Goal: Task Accomplishment & Management: Complete application form

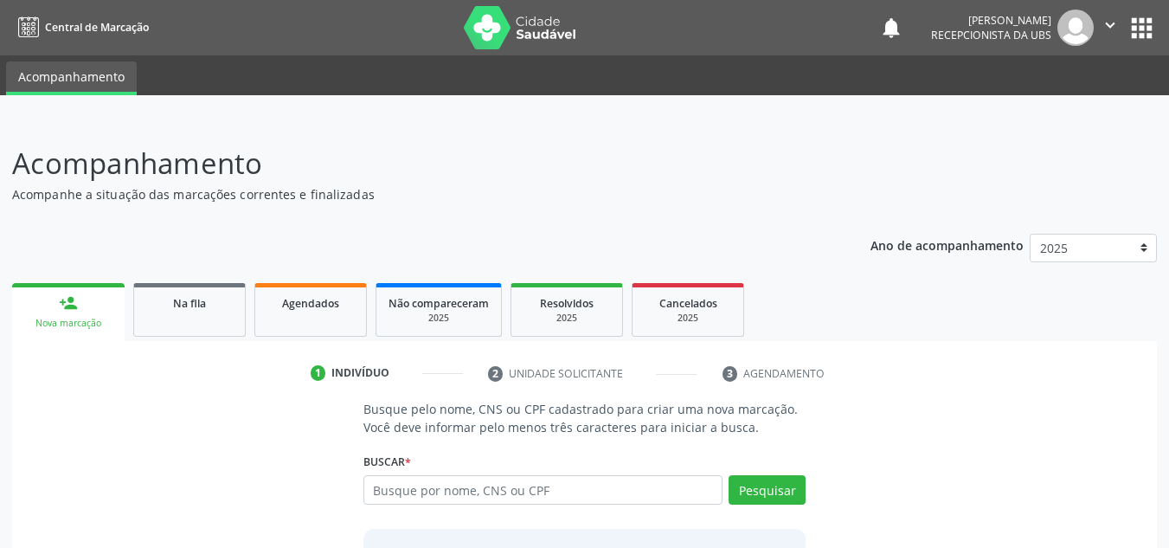
scroll to position [144, 0]
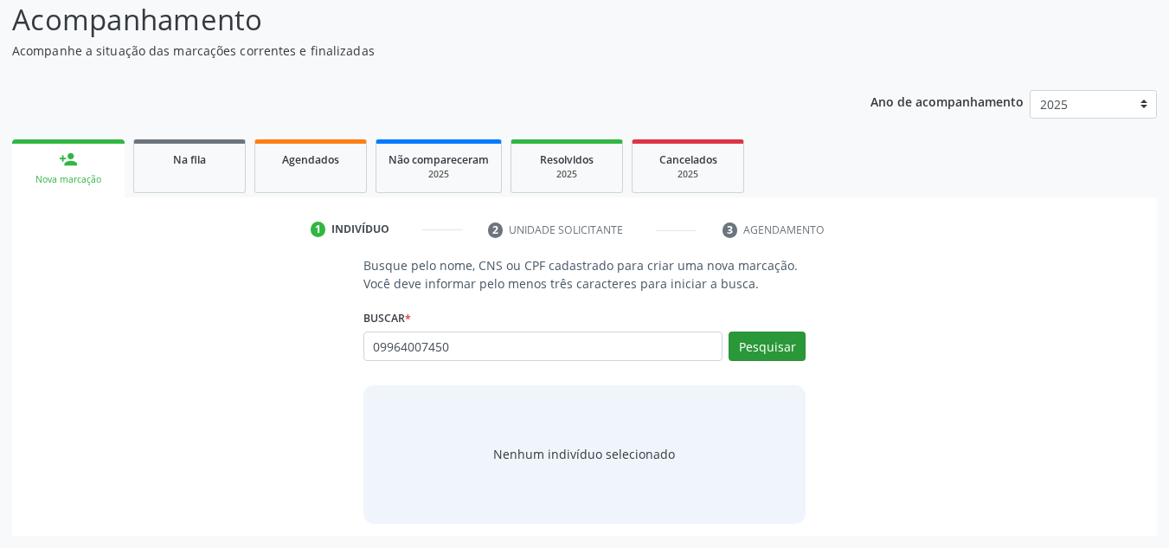
type input "09964007450"
click at [769, 342] on button "Pesquisar" at bounding box center [767, 345] width 77 height 29
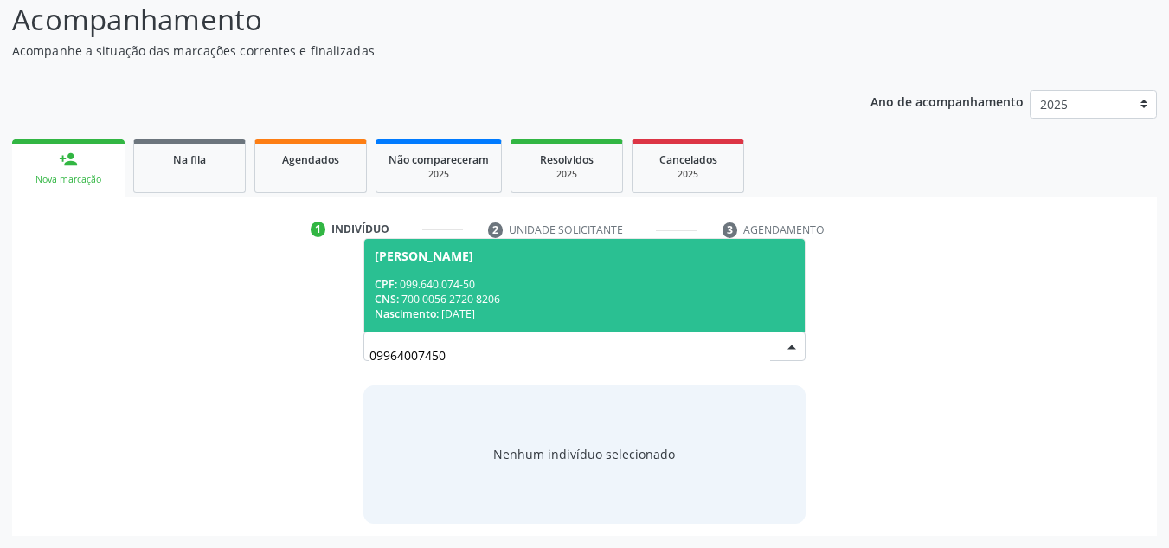
click at [562, 286] on div "CPF: 099.640.074-50" at bounding box center [585, 284] width 421 height 15
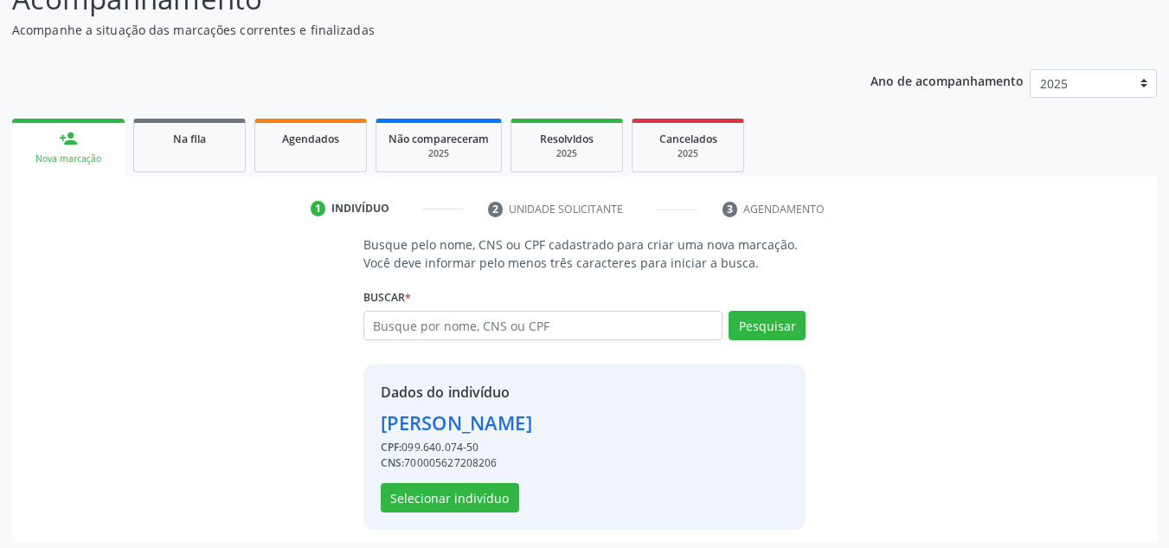
scroll to position [170, 0]
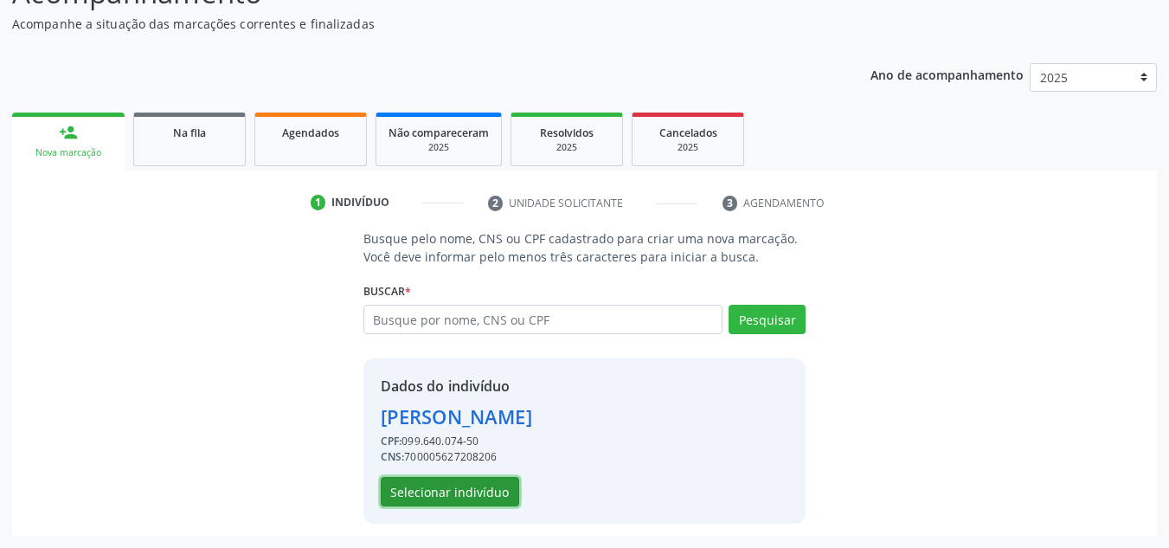
click at [453, 491] on button "Selecionar indivíduo" at bounding box center [450, 491] width 138 height 29
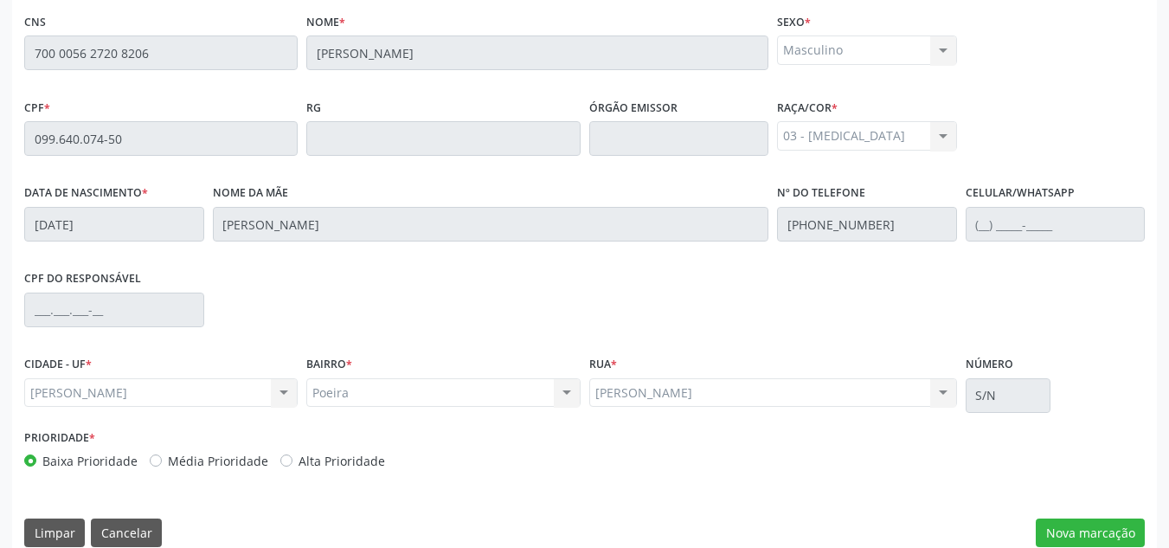
scroll to position [465, 0]
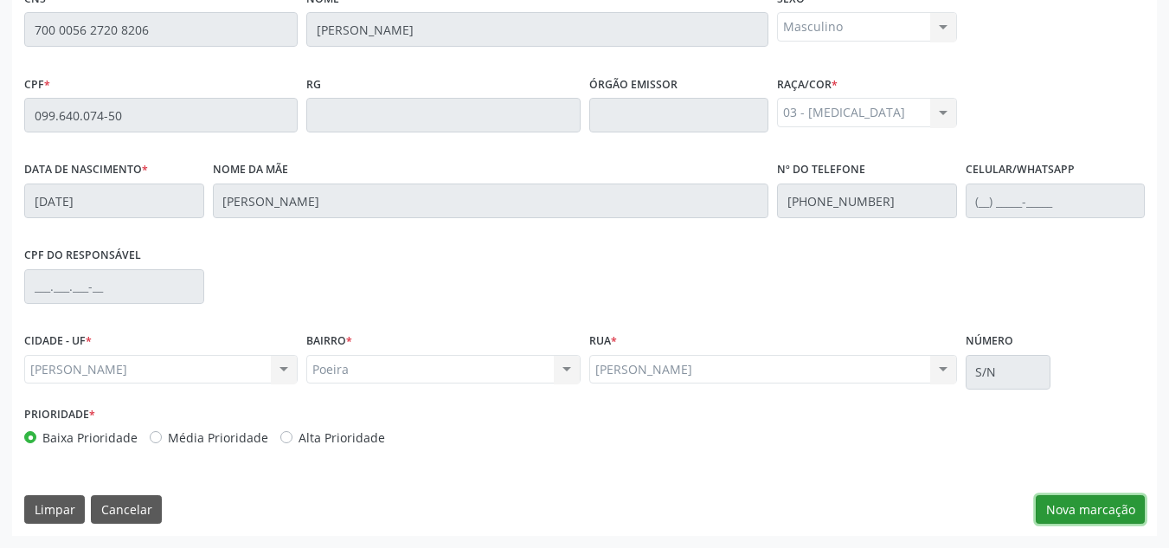
click at [1098, 498] on button "Nova marcação" at bounding box center [1090, 509] width 109 height 29
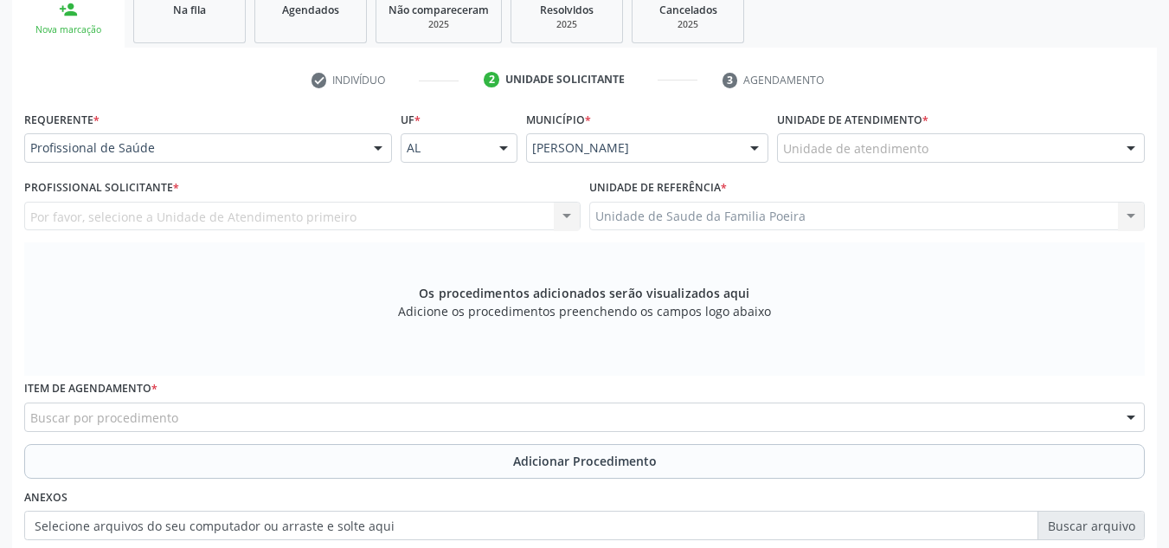
scroll to position [292, 0]
click at [1056, 147] on div "Unidade de atendimento" at bounding box center [961, 149] width 368 height 29
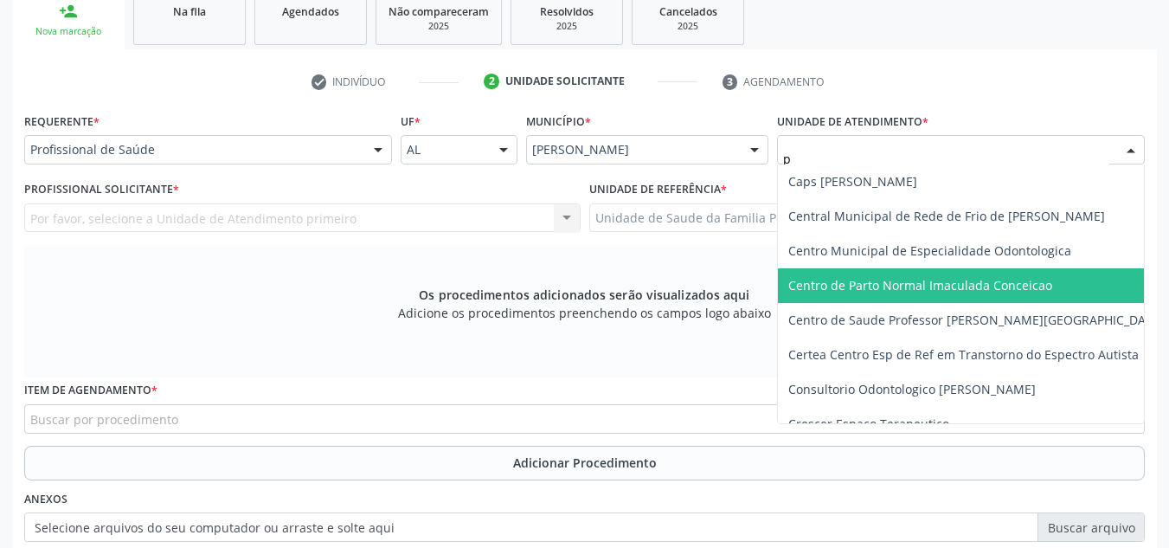
type input "po"
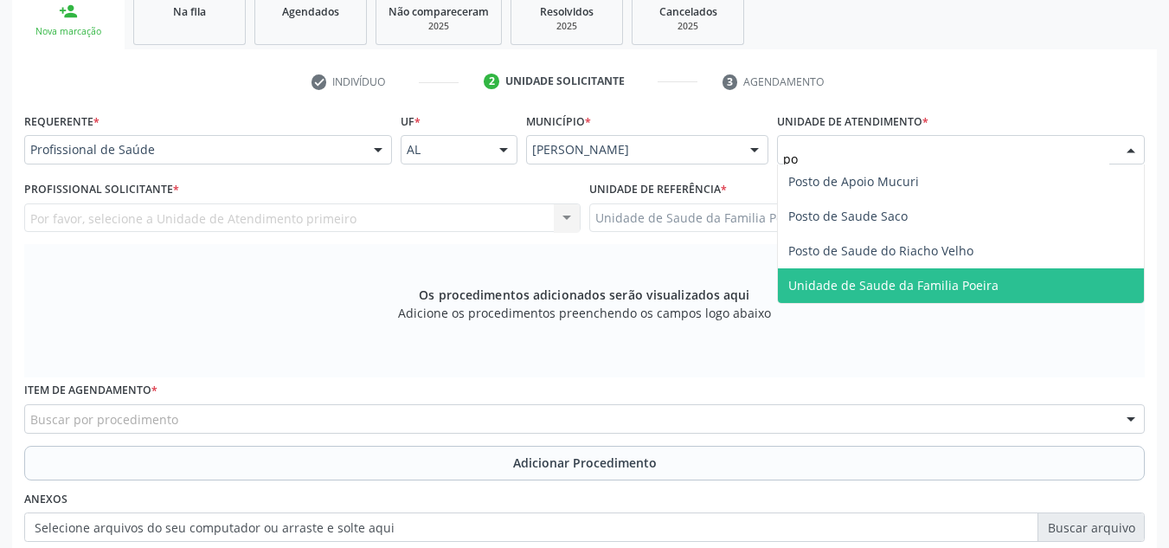
click at [998, 291] on span "Unidade de Saude da Familia Poeira" at bounding box center [961, 285] width 366 height 35
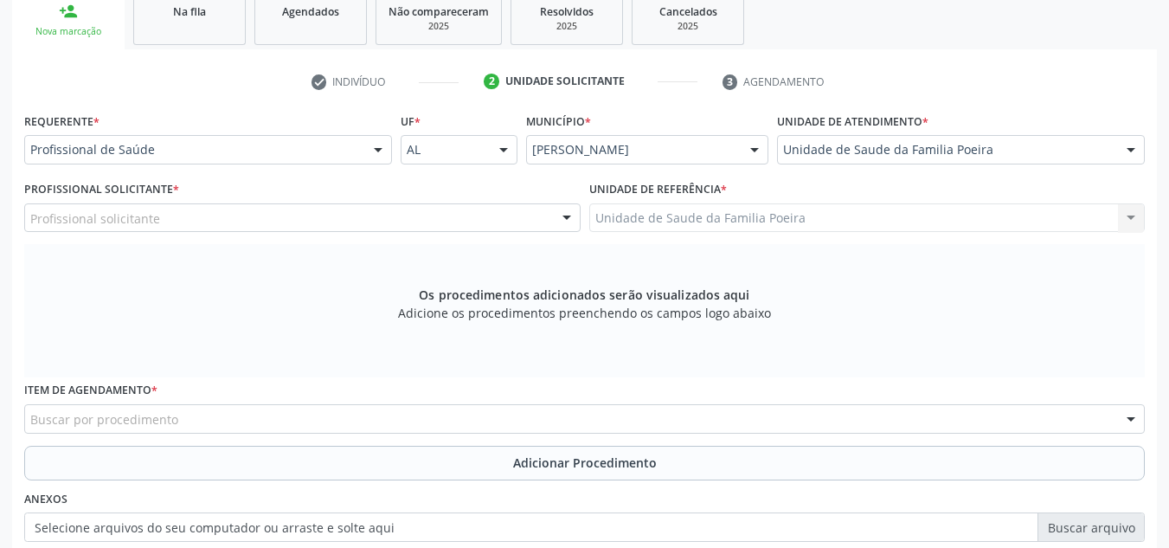
click at [226, 228] on div "Profissional solicitante" at bounding box center [302, 217] width 556 height 29
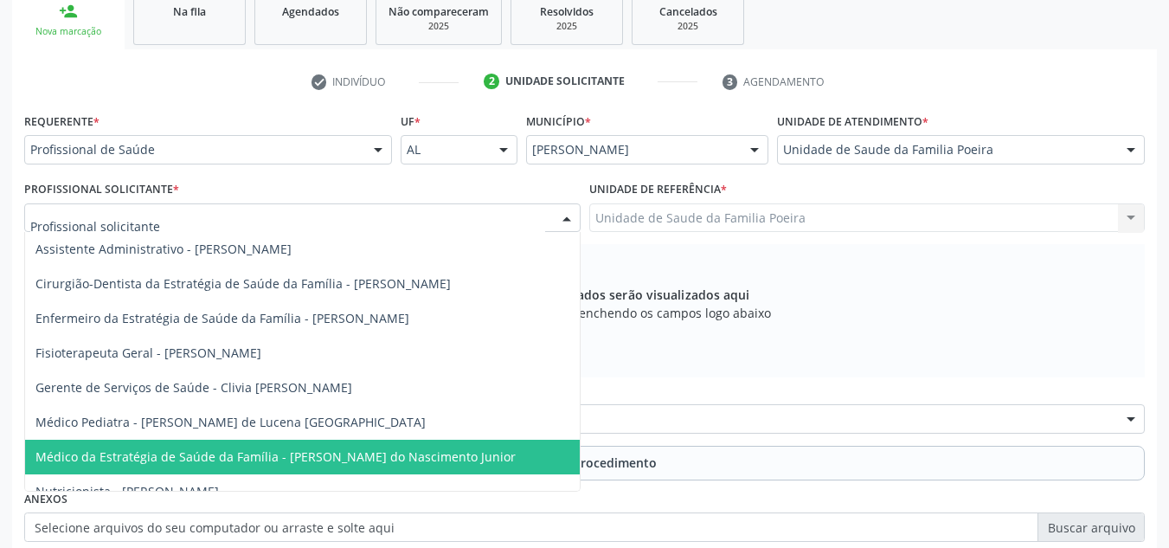
click at [247, 452] on span "Médico da Estratégia de Saúde da Família - Cosmo Faustino do Nascimento Junior" at bounding box center [275, 456] width 480 height 16
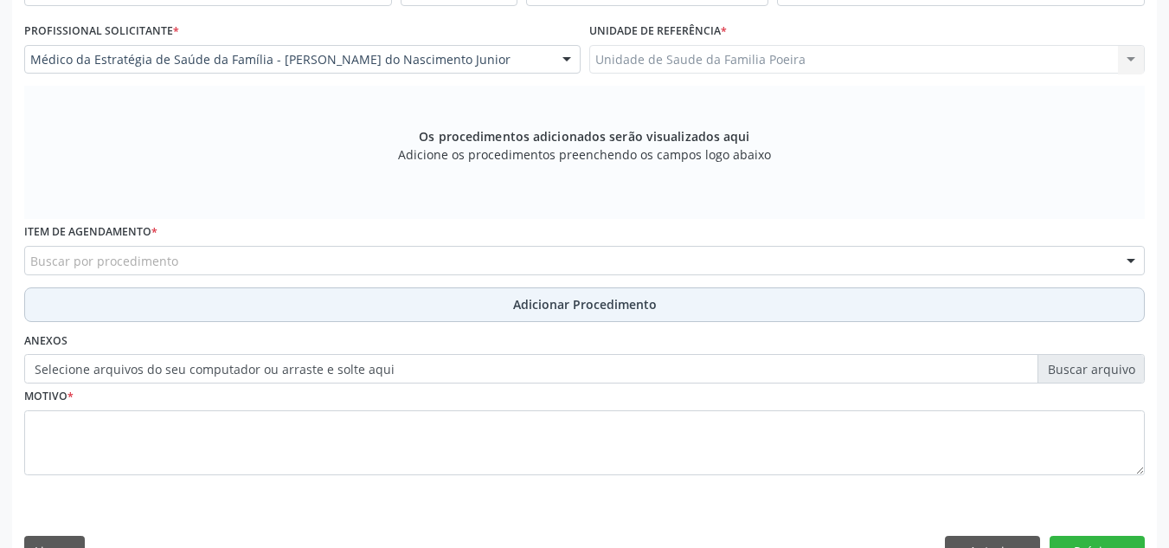
scroll to position [465, 0]
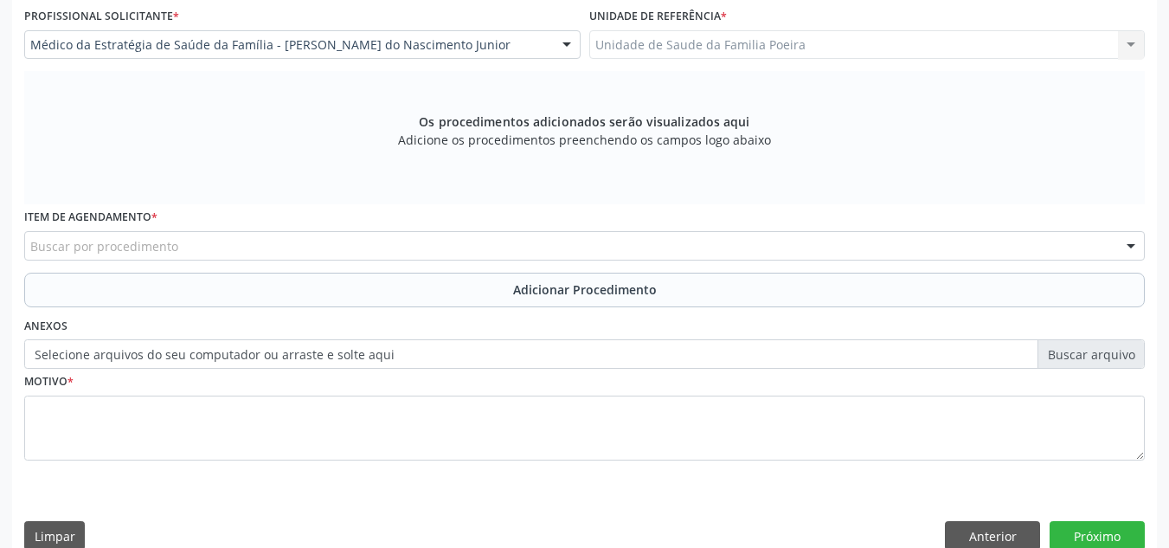
click at [228, 251] on div "Buscar por procedimento" at bounding box center [584, 245] width 1121 height 29
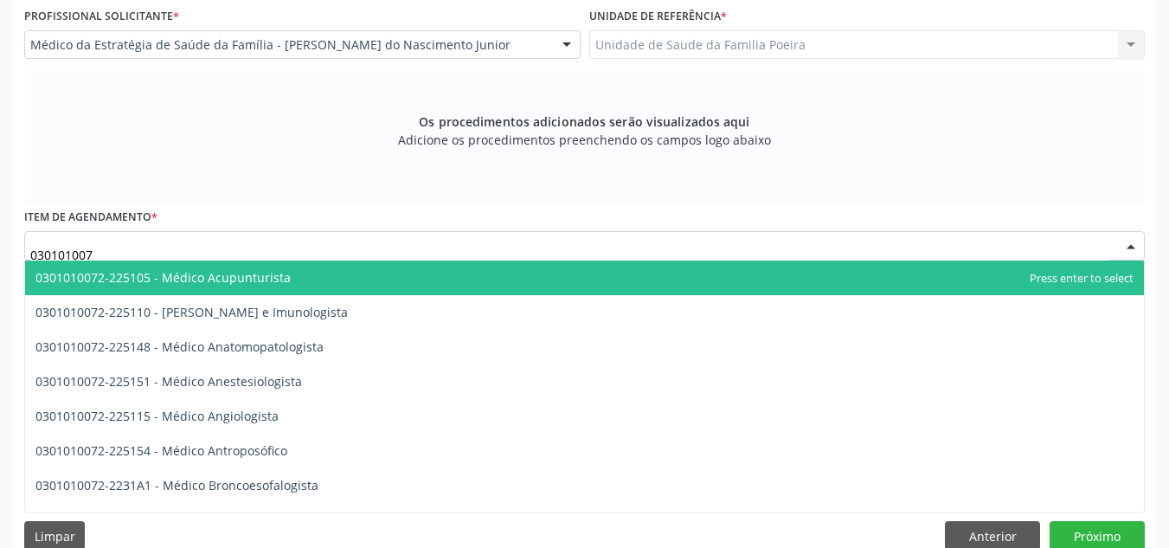
type input "0301010072"
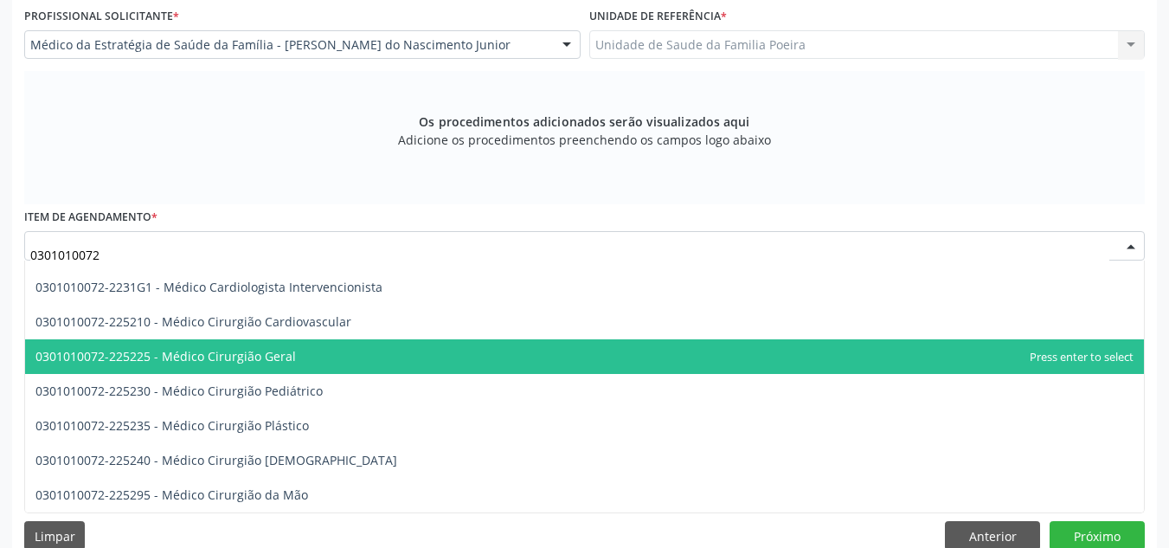
scroll to position [346, 0]
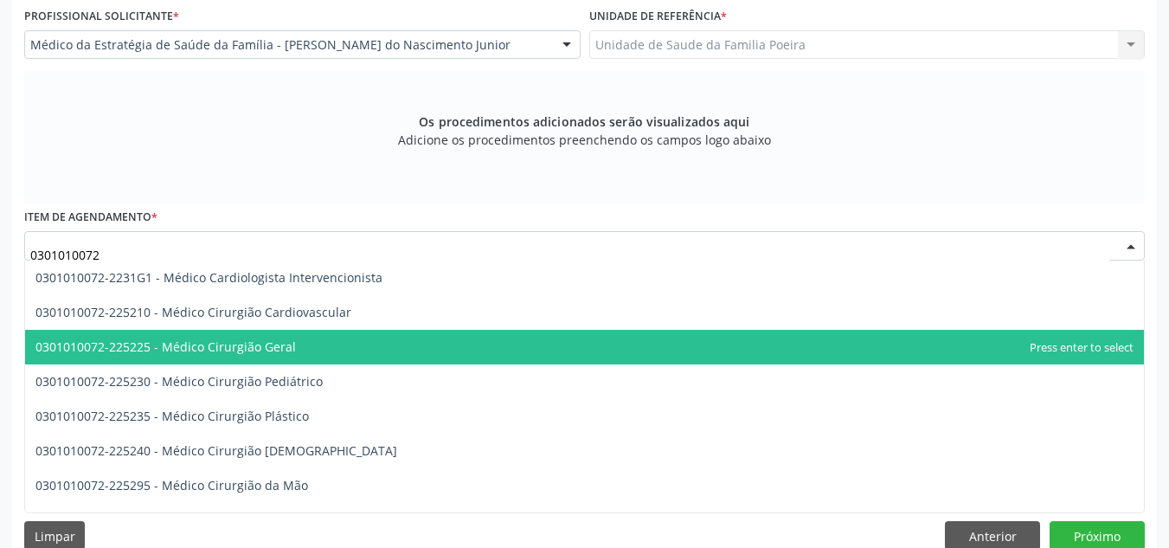
click at [310, 348] on span "0301010072-225225 - Médico Cirurgião Geral" at bounding box center [584, 347] width 1119 height 35
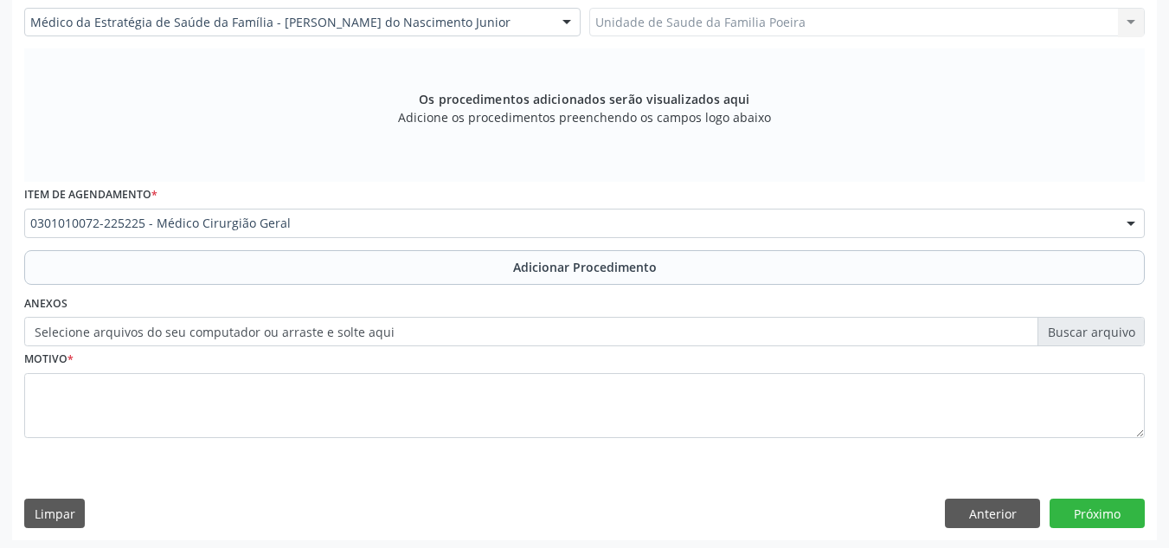
scroll to position [491, 0]
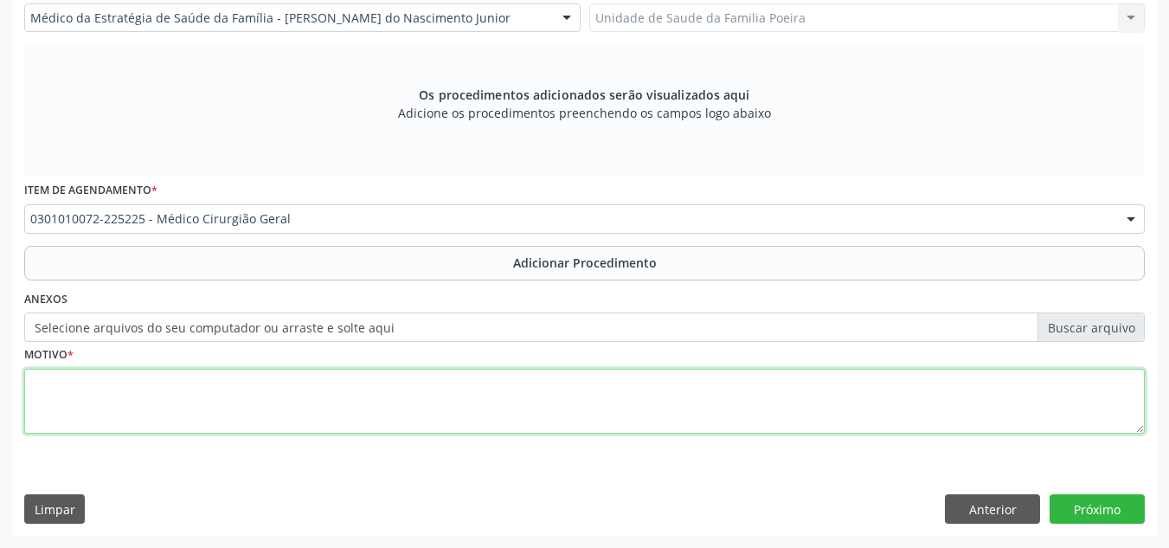
click at [292, 395] on textarea at bounding box center [584, 402] width 1121 height 66
type textarea "e"
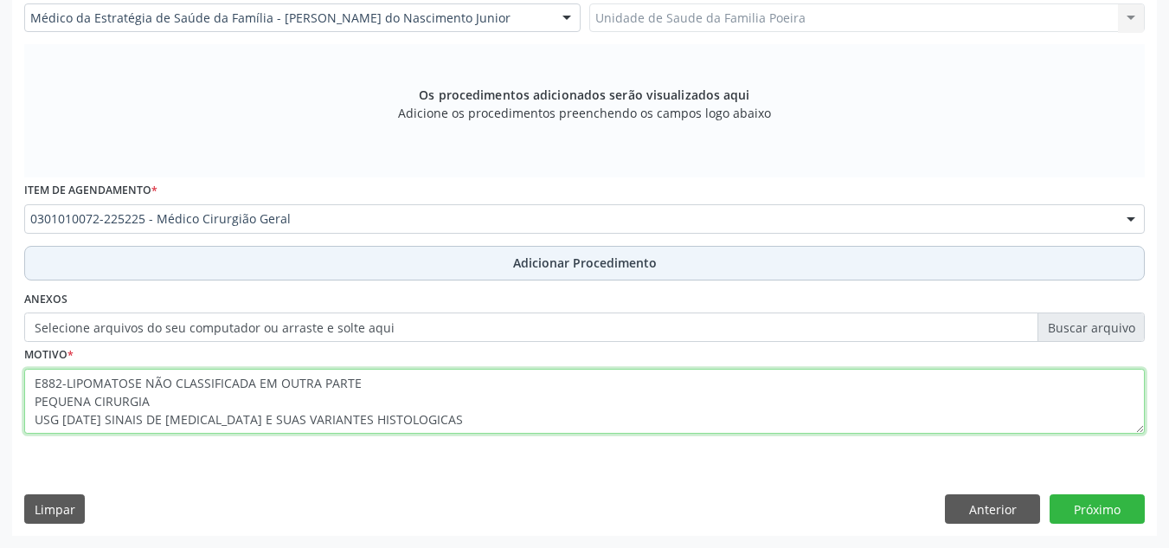
type textarea "E882-LIPOMATOSE NÃO CLASSIFICADA EM OUTRA PARTE PEQUENA CIRURGIA USG 08/09/2025…"
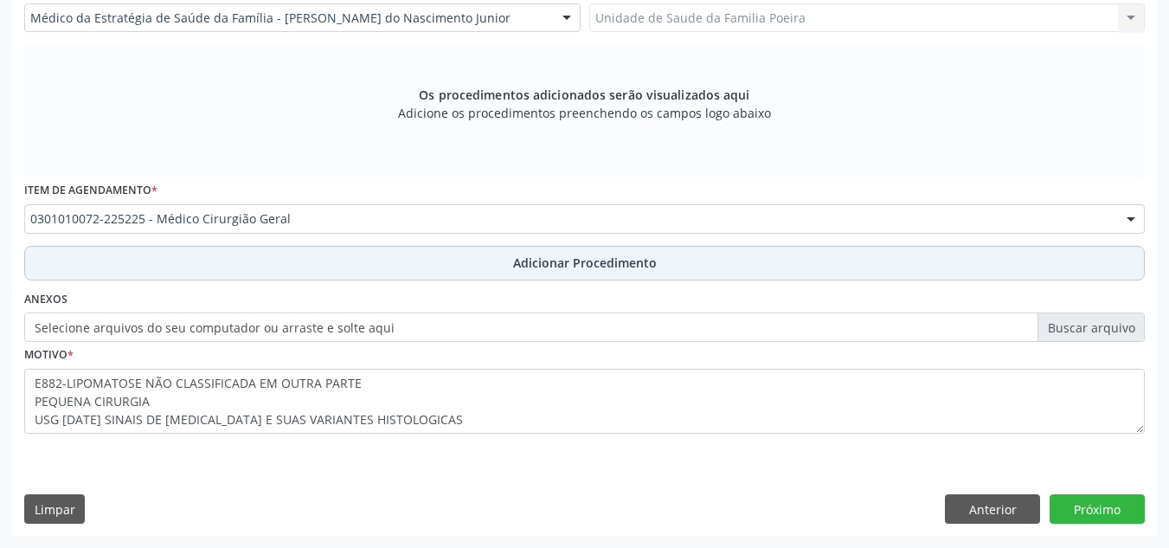
click at [605, 267] on span "Adicionar Procedimento" at bounding box center [585, 263] width 144 height 18
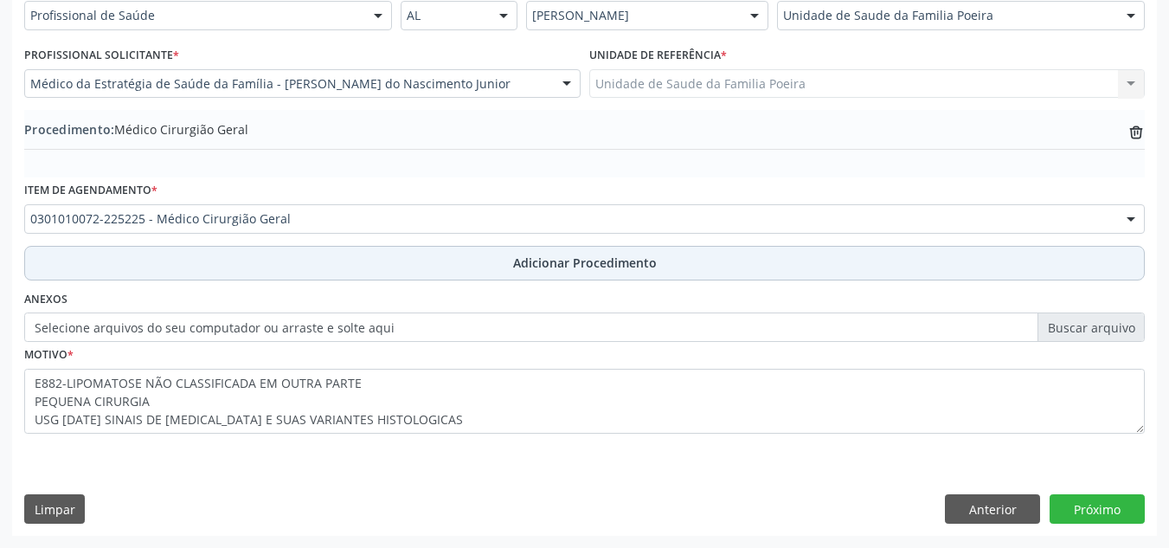
scroll to position [426, 0]
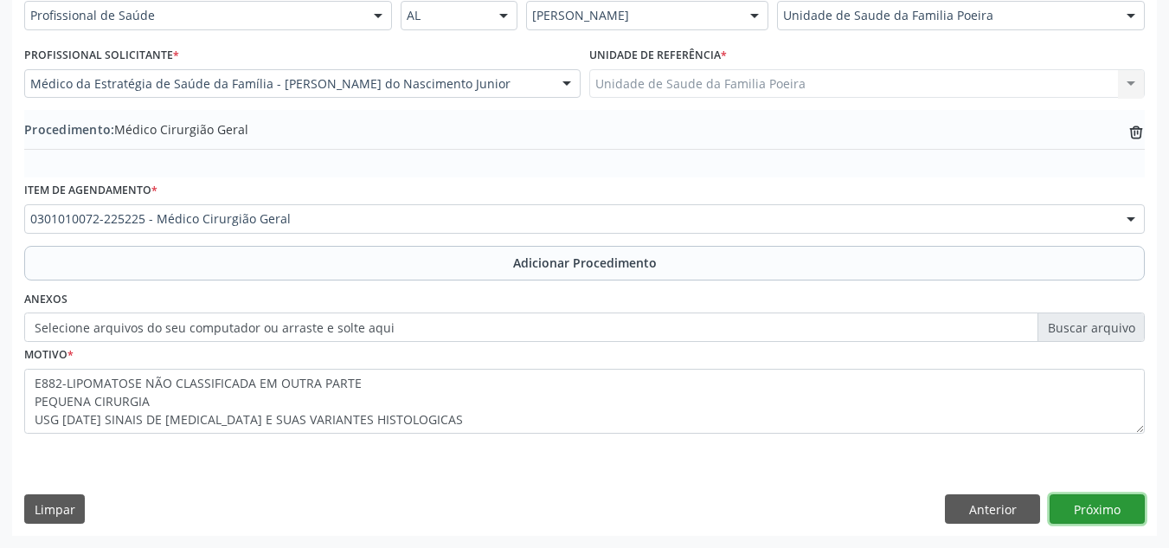
click at [1094, 503] on button "Próximo" at bounding box center [1097, 508] width 95 height 29
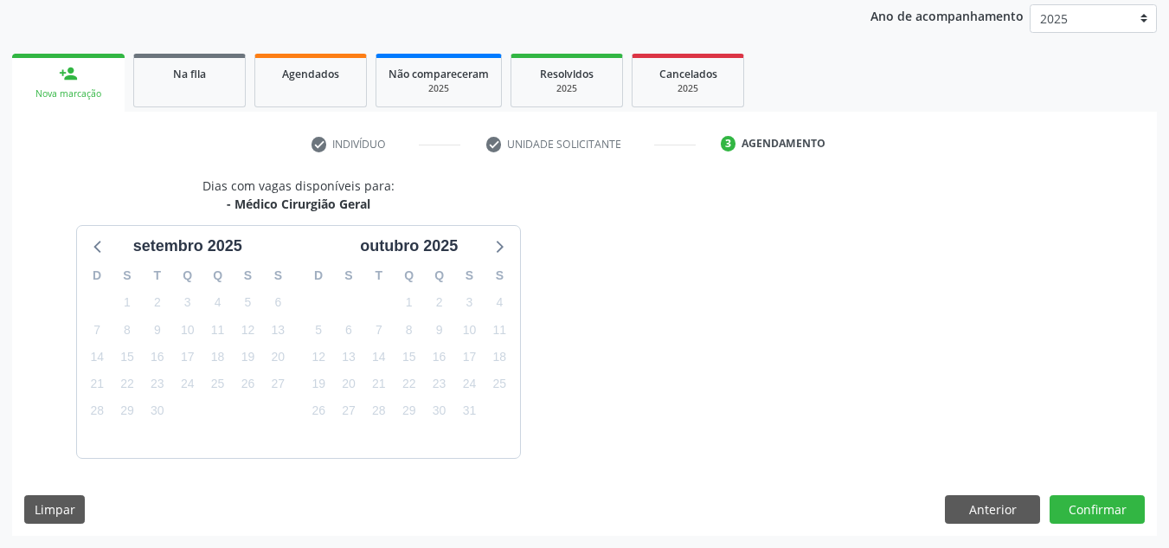
scroll to position [280, 0]
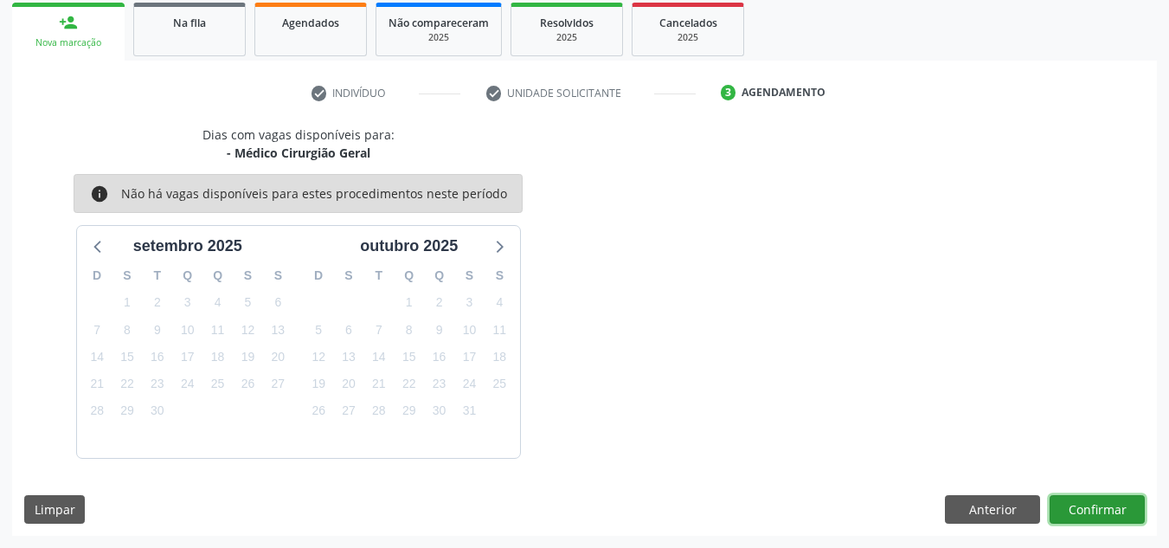
click at [1092, 512] on button "Confirmar" at bounding box center [1097, 509] width 95 height 29
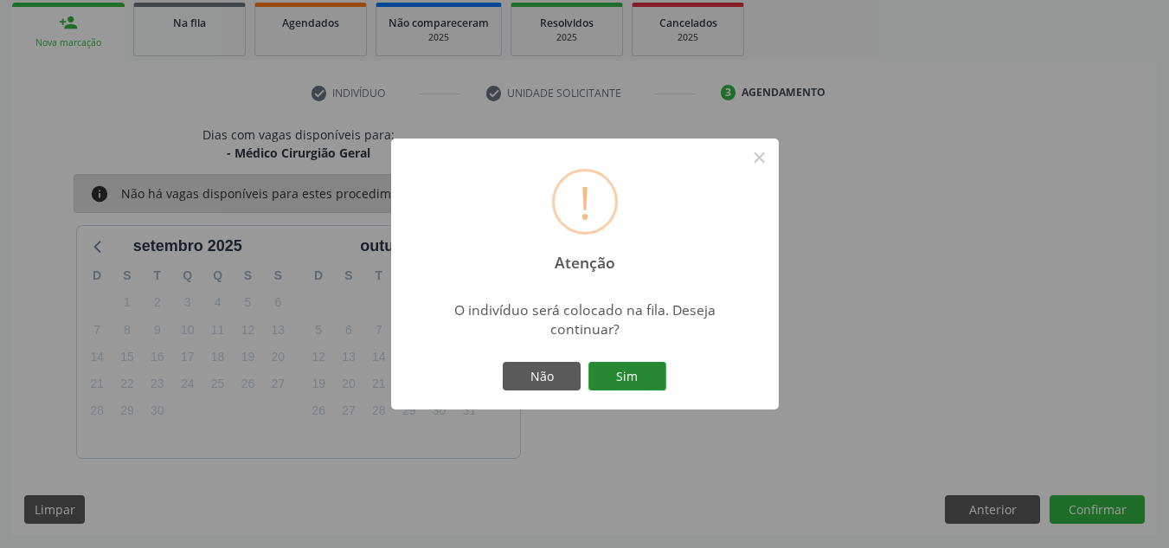
click at [652, 371] on button "Sim" at bounding box center [627, 376] width 78 height 29
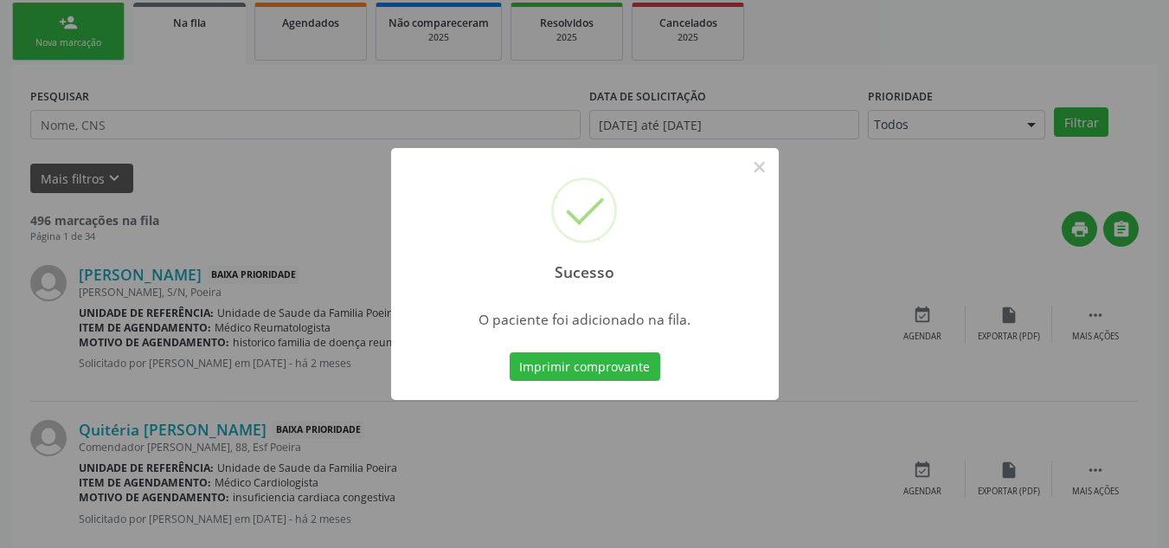
scroll to position [48, 0]
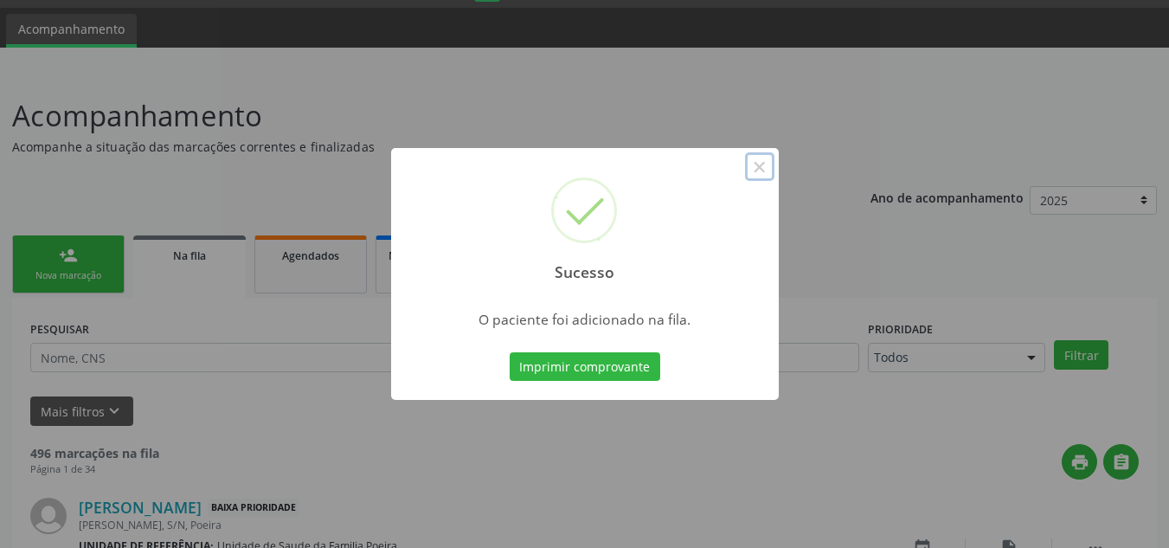
drag, startPoint x: 756, startPoint y: 164, endPoint x: 761, endPoint y: 186, distance: 22.1
click at [754, 164] on button "×" at bounding box center [759, 166] width 29 height 29
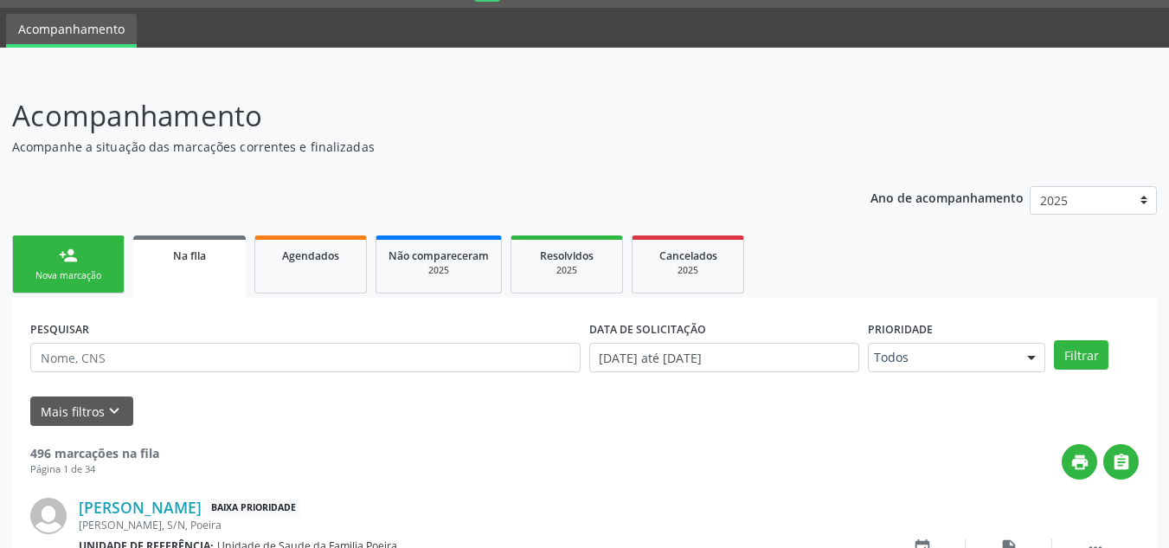
click at [185, 245] on link "Na fila" at bounding box center [189, 266] width 112 height 62
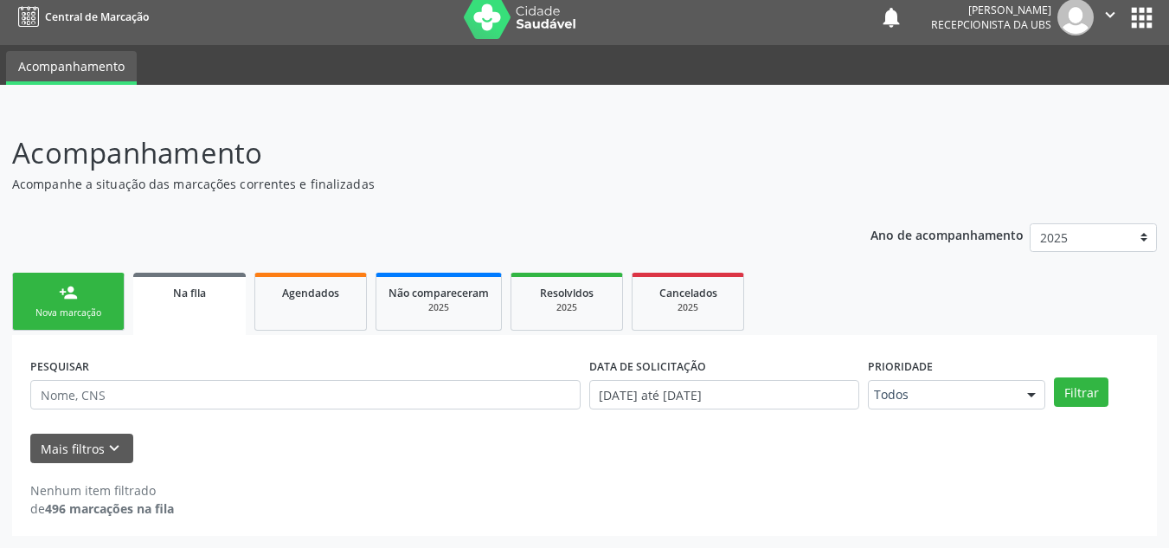
scroll to position [10, 0]
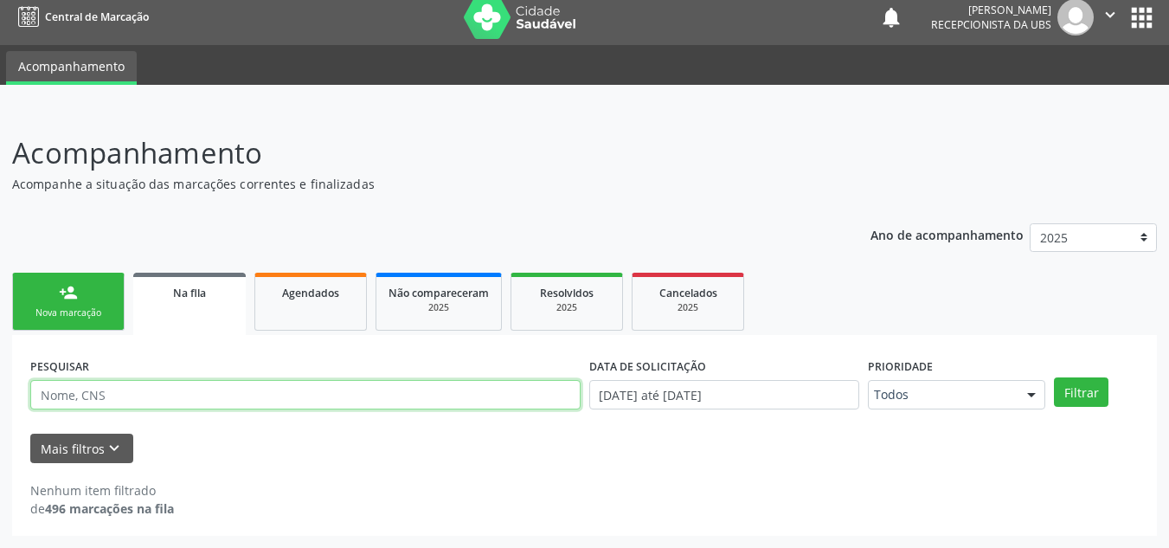
click at [137, 395] on input "text" at bounding box center [305, 394] width 550 height 29
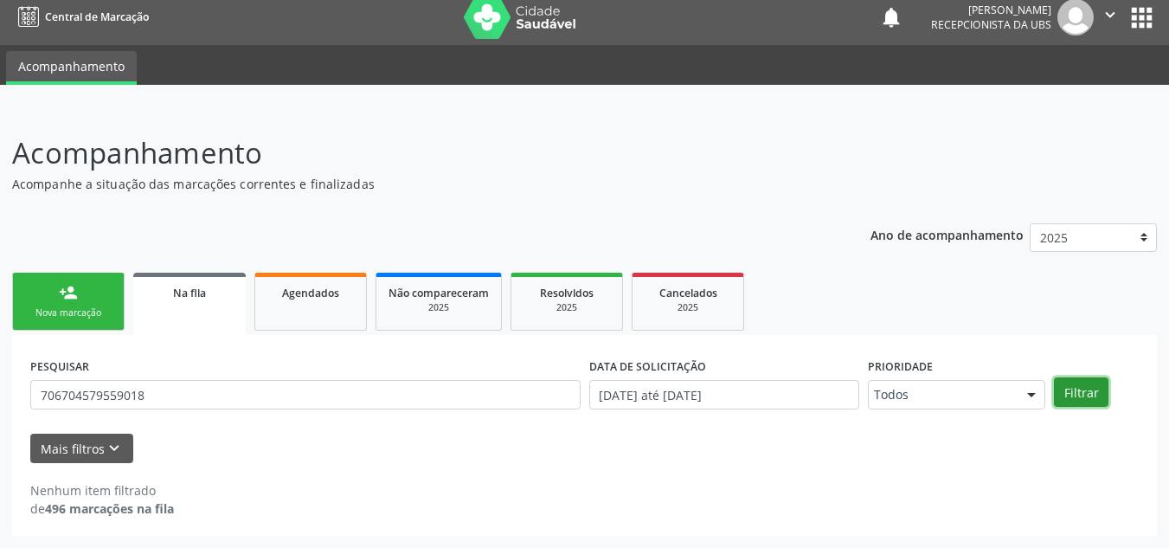
click at [1073, 389] on button "Filtrar" at bounding box center [1081, 391] width 55 height 29
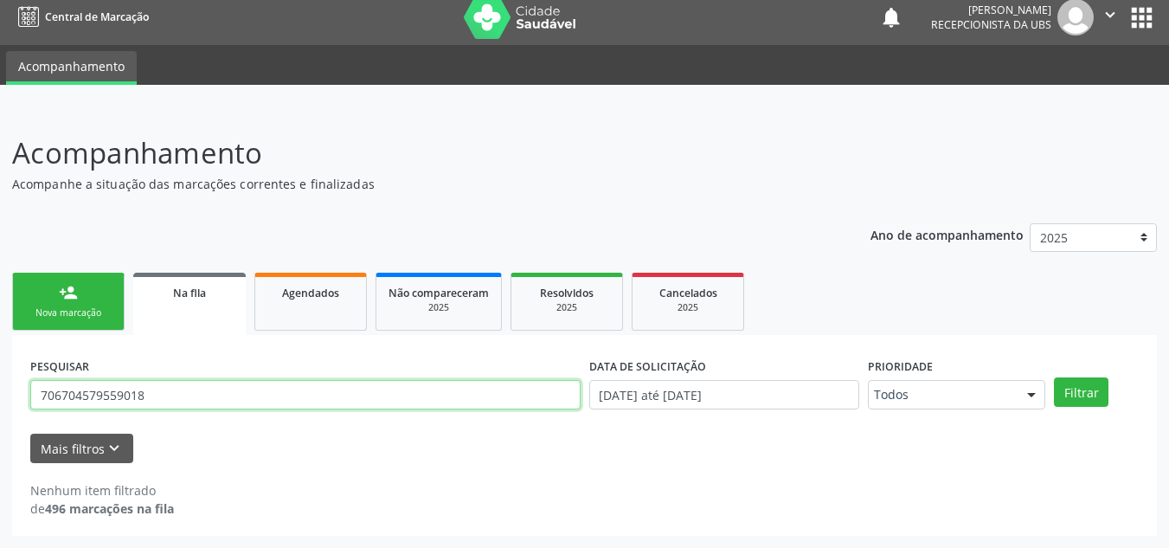
click at [324, 393] on input "706704579559018" at bounding box center [305, 394] width 550 height 29
type input "7"
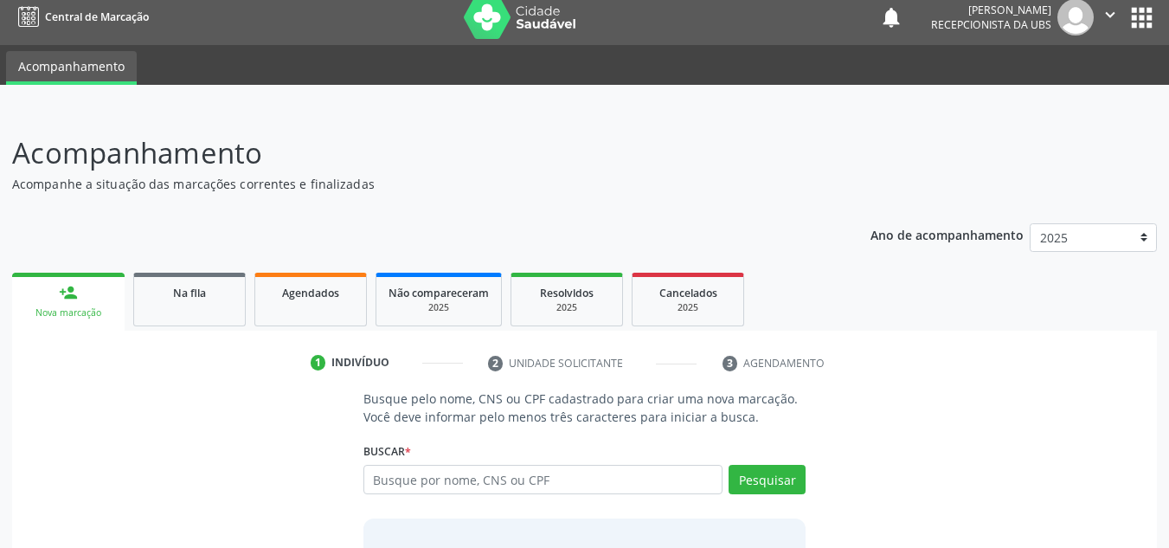
scroll to position [10, 0]
click at [164, 301] on link "Na fila" at bounding box center [189, 300] width 112 height 54
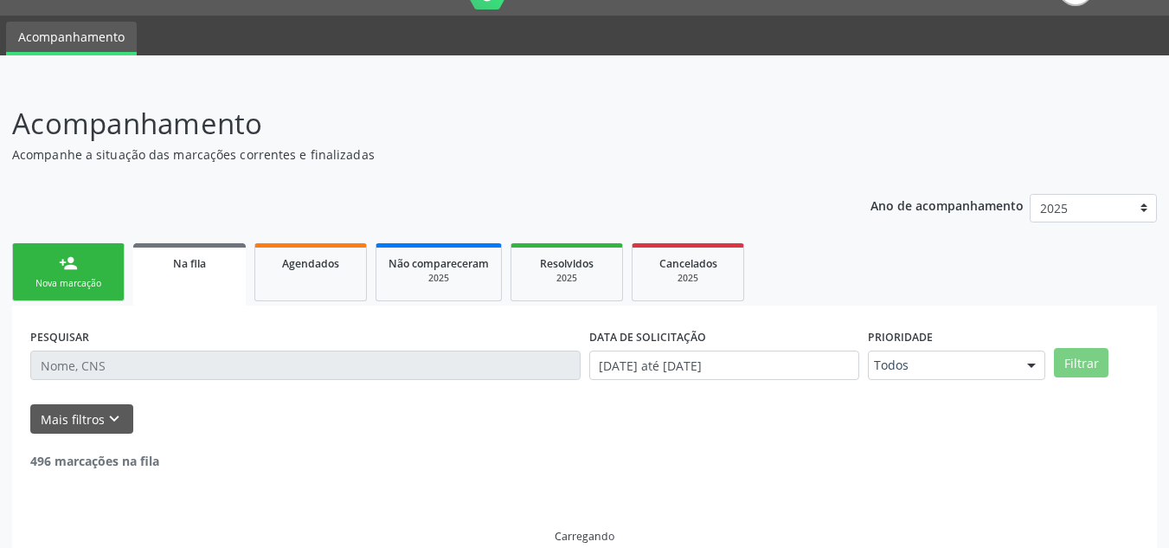
scroll to position [0, 0]
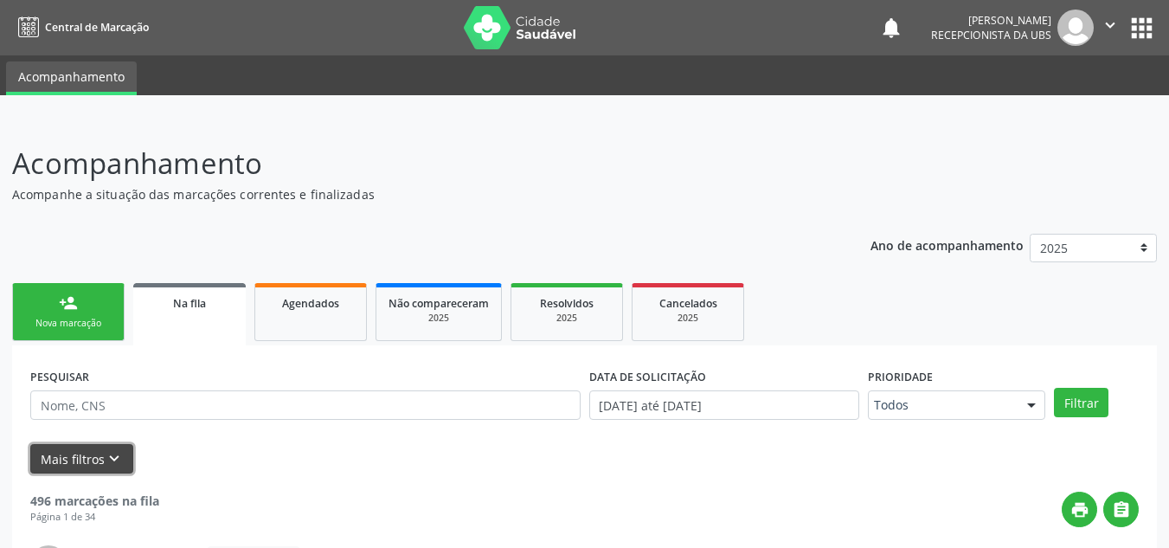
click at [112, 455] on icon "keyboard_arrow_down" at bounding box center [114, 458] width 19 height 19
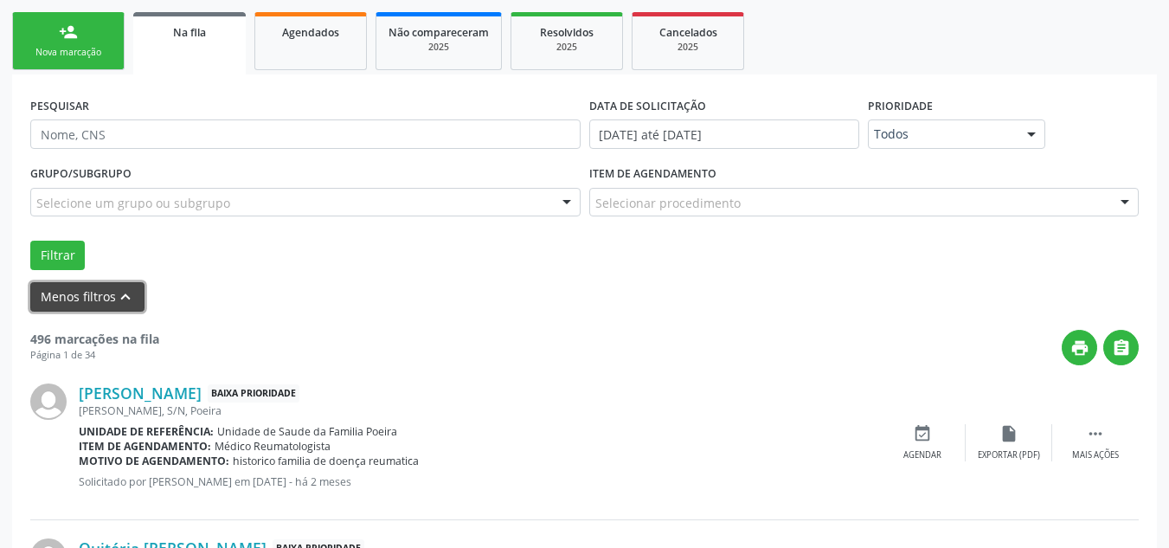
scroll to position [260, 0]
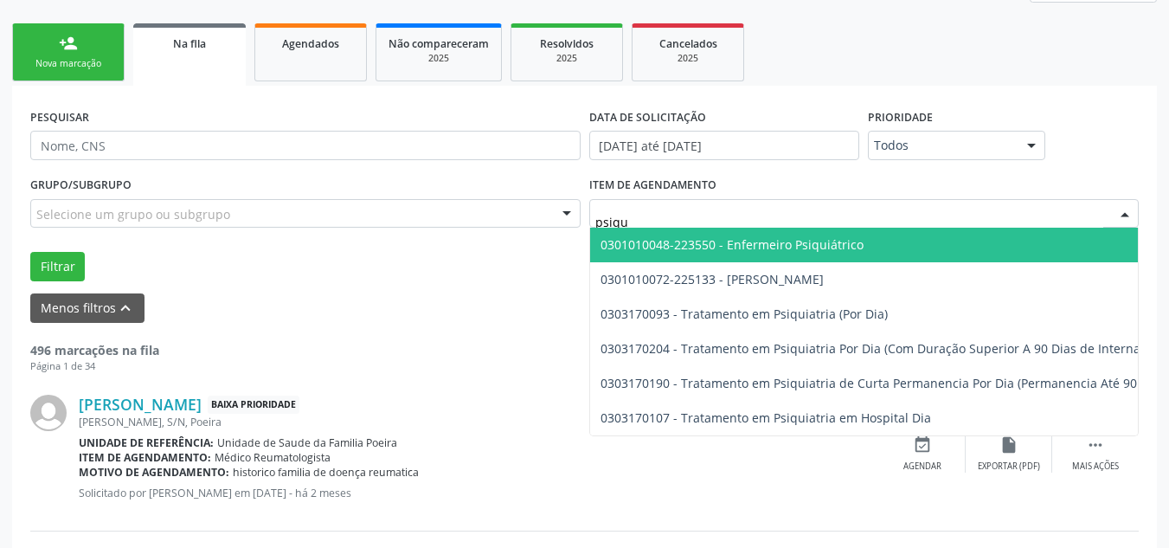
type input "psiqui"
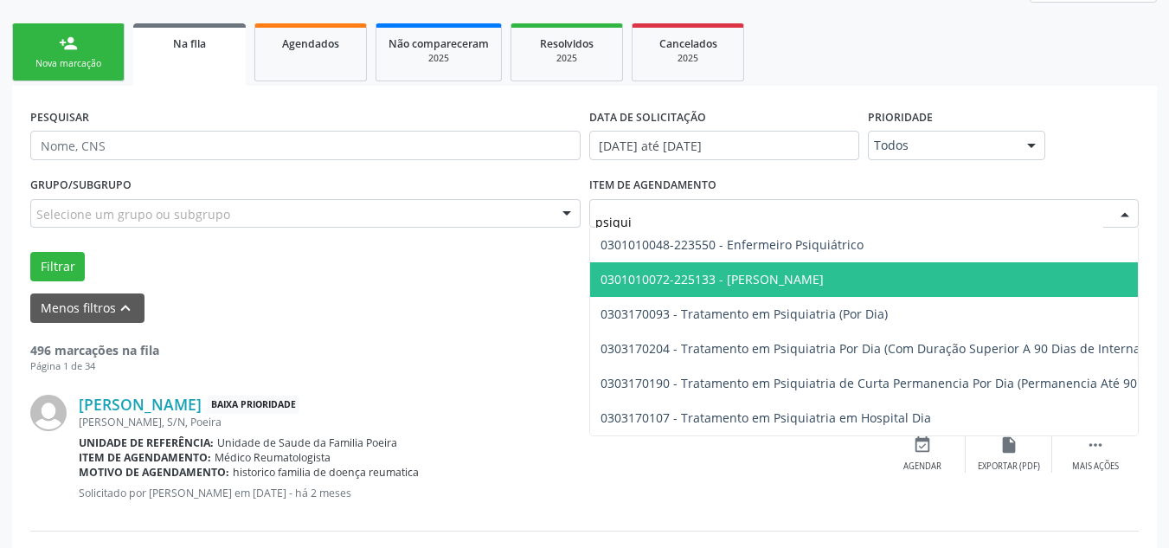
click at [701, 273] on span "0301010072-225133 - [PERSON_NAME]" at bounding box center [712, 279] width 223 height 16
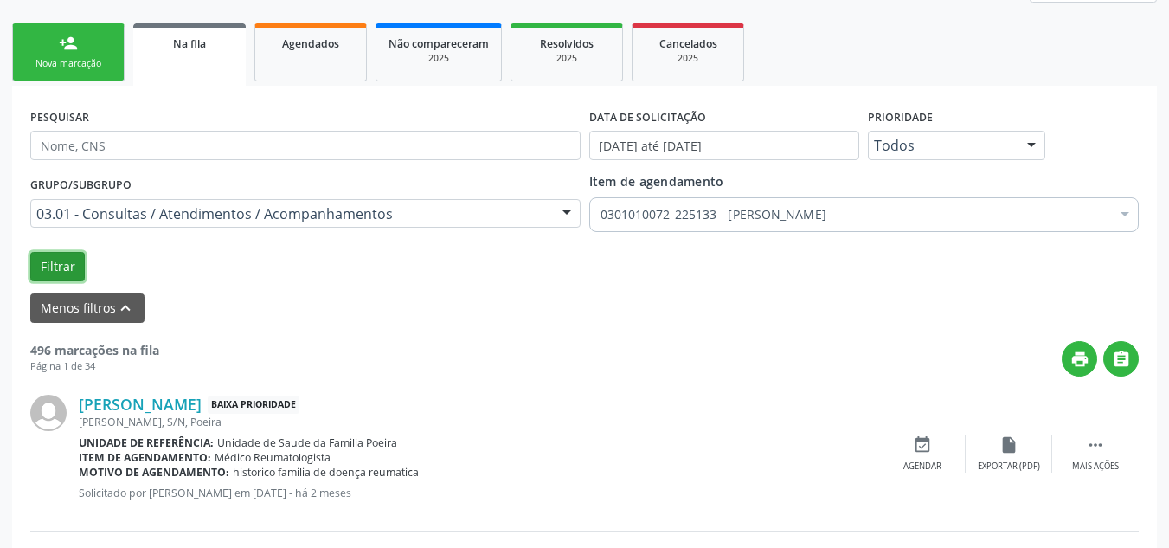
click at [61, 260] on button "Filtrar" at bounding box center [57, 266] width 55 height 29
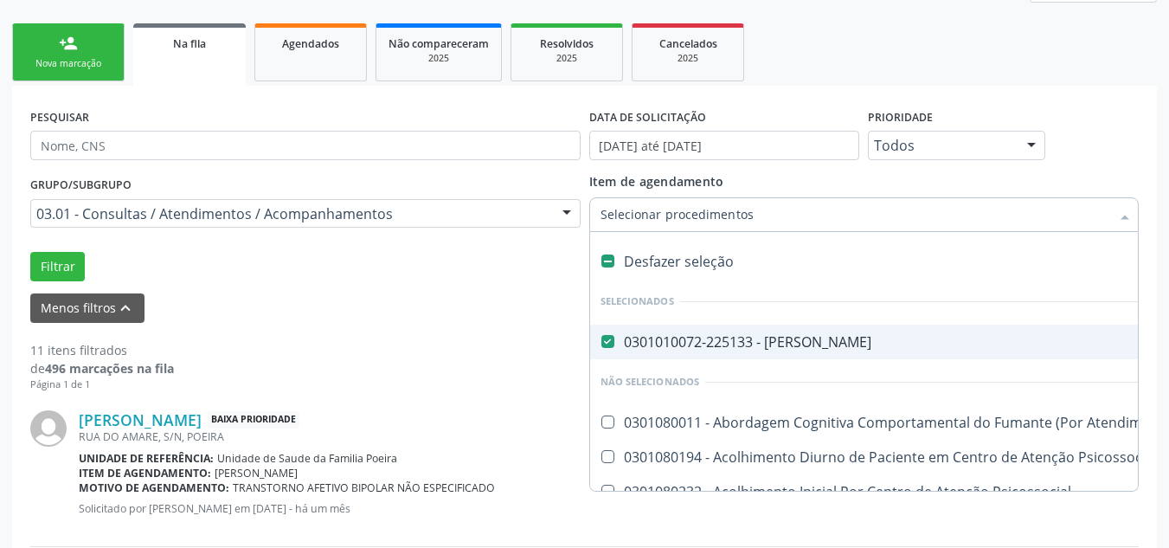
click at [602, 260] on label at bounding box center [607, 260] width 13 height 13
checkbox Psiquiatra "false"
click at [627, 214] on input "Item de agendamento" at bounding box center [856, 214] width 511 height 35
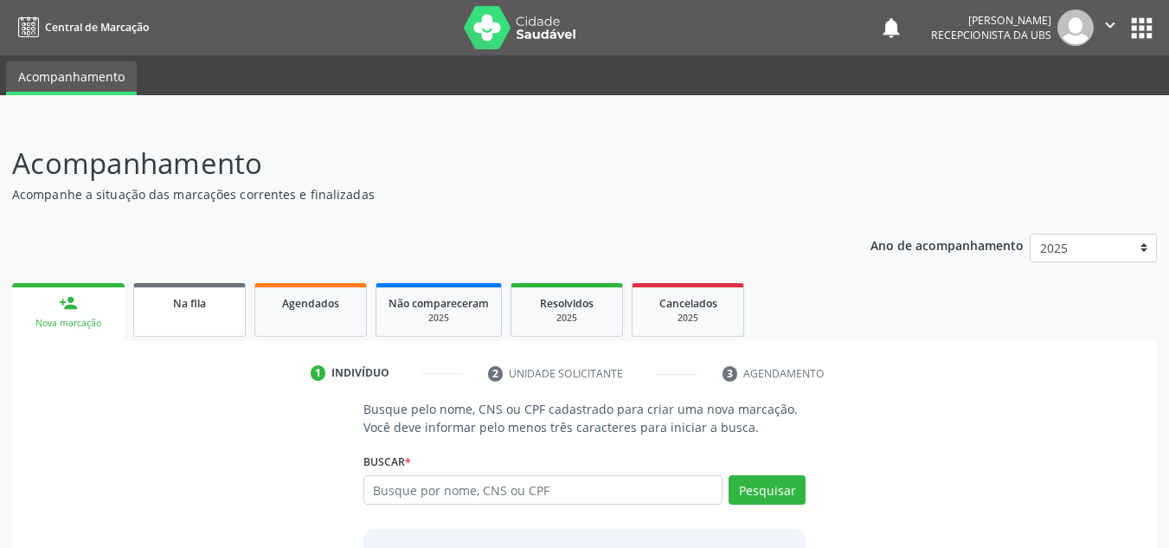
click at [234, 317] on link "Na fila" at bounding box center [189, 310] width 112 height 54
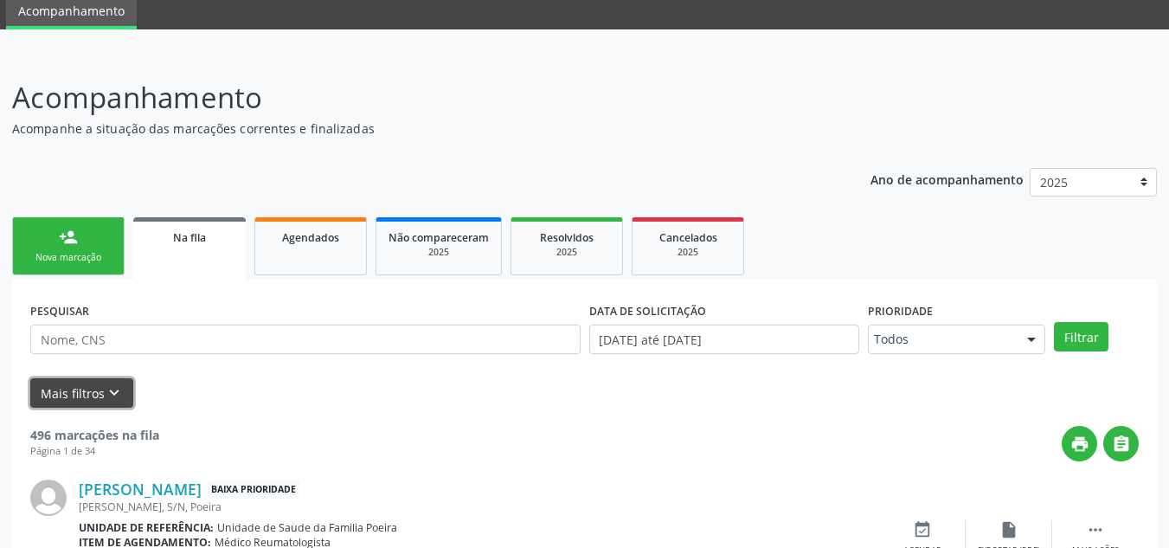
click at [66, 400] on button "Mais filtros keyboard_arrow_down" at bounding box center [81, 393] width 103 height 30
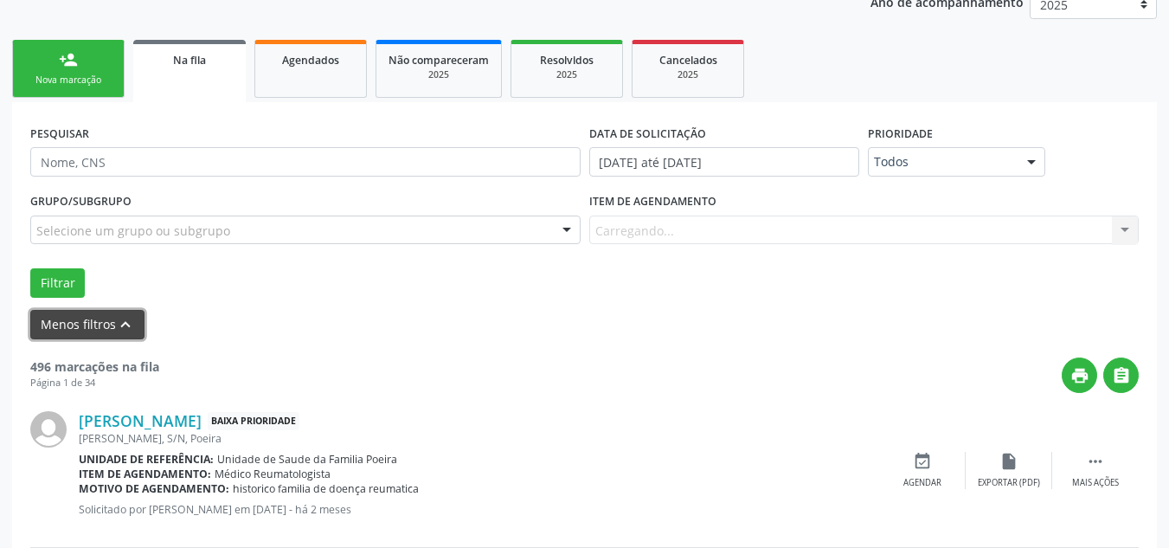
scroll to position [325, 0]
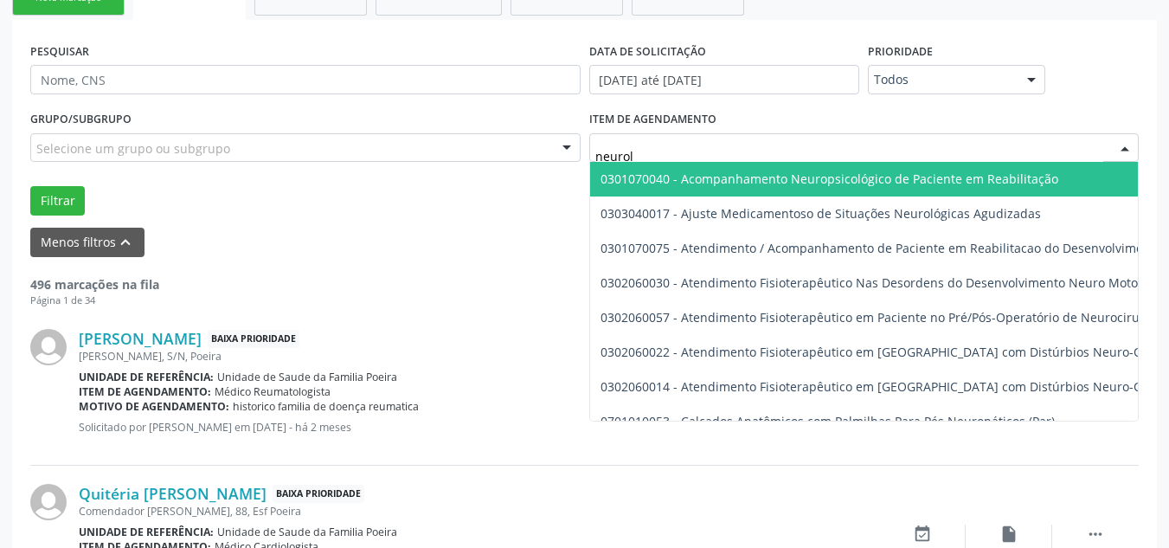
type input "neurolo"
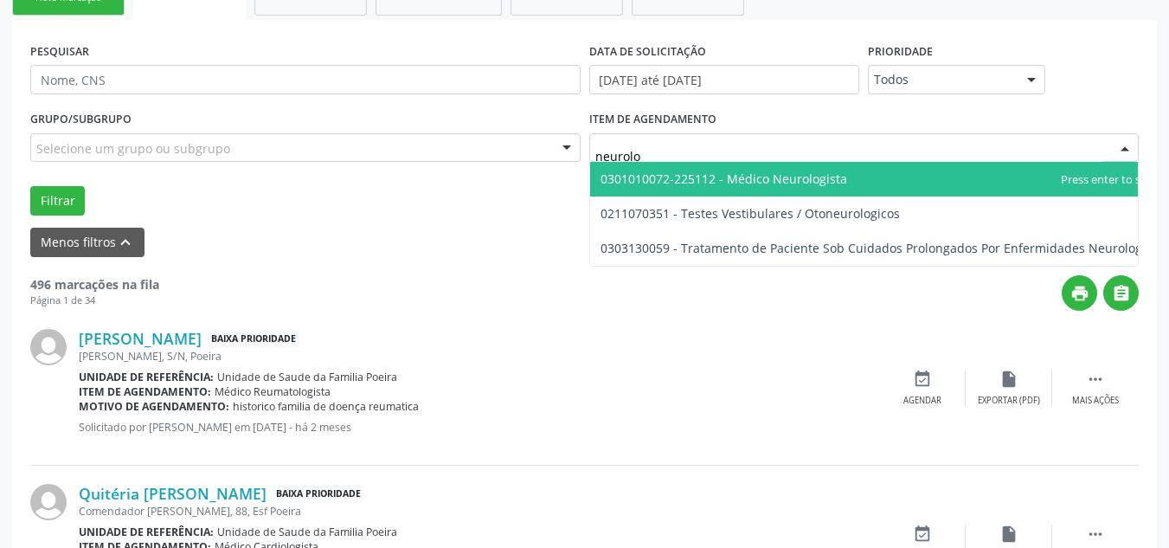
click at [800, 186] on span "0301010072-225112 - Médico Neurologista" at bounding box center [724, 178] width 247 height 16
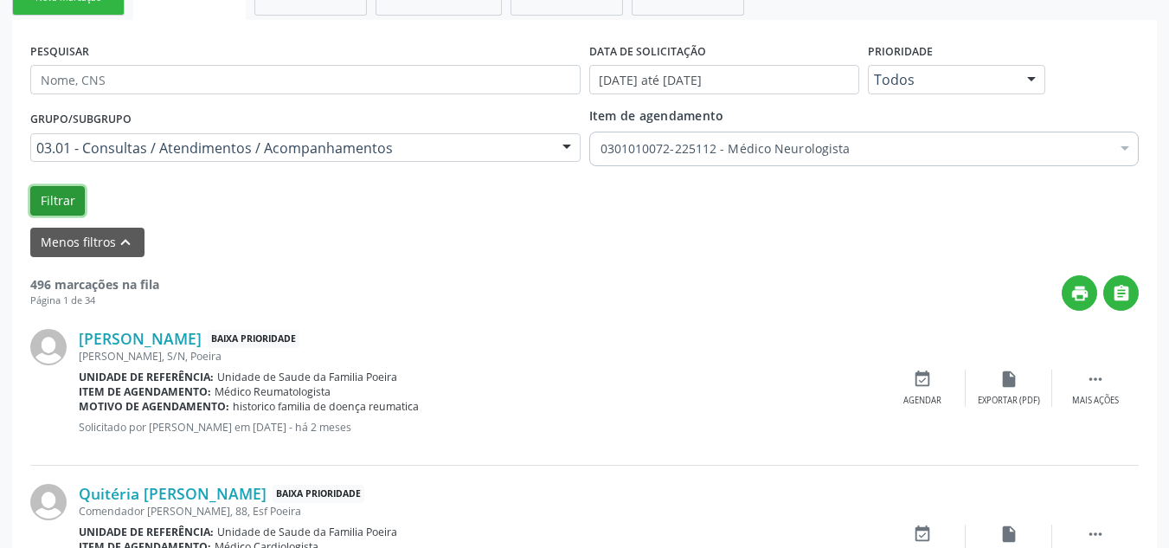
click at [32, 197] on button "Filtrar" at bounding box center [57, 200] width 55 height 29
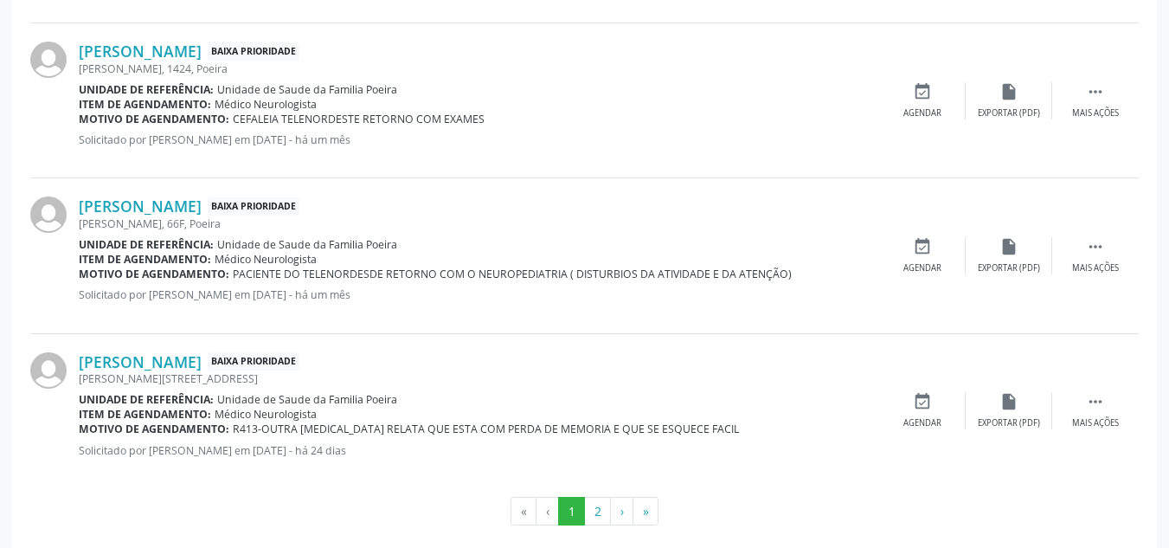
scroll to position [2508, 0]
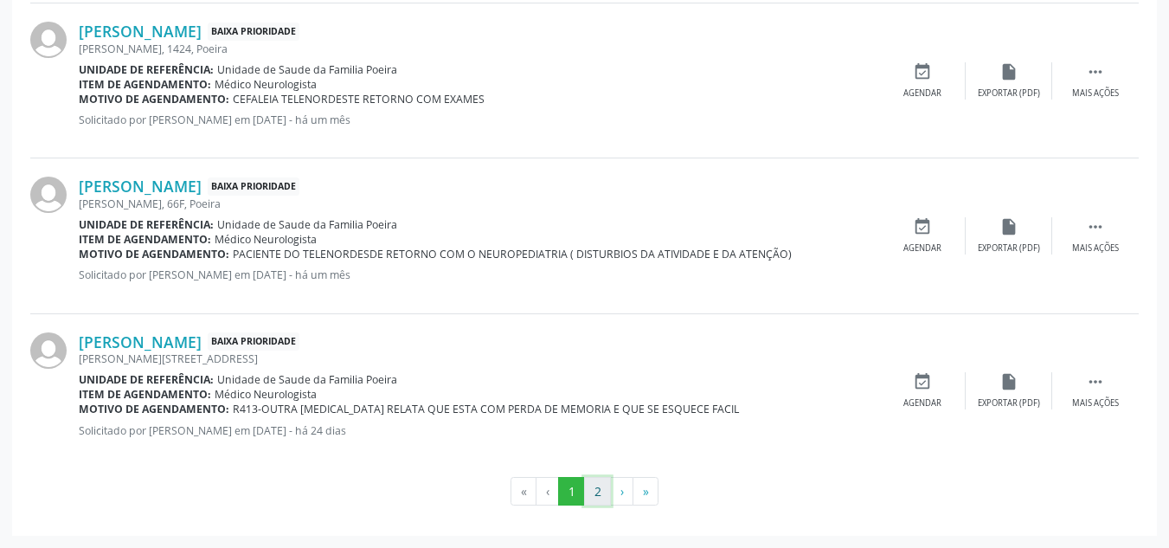
click at [603, 482] on button "2" at bounding box center [597, 491] width 27 height 29
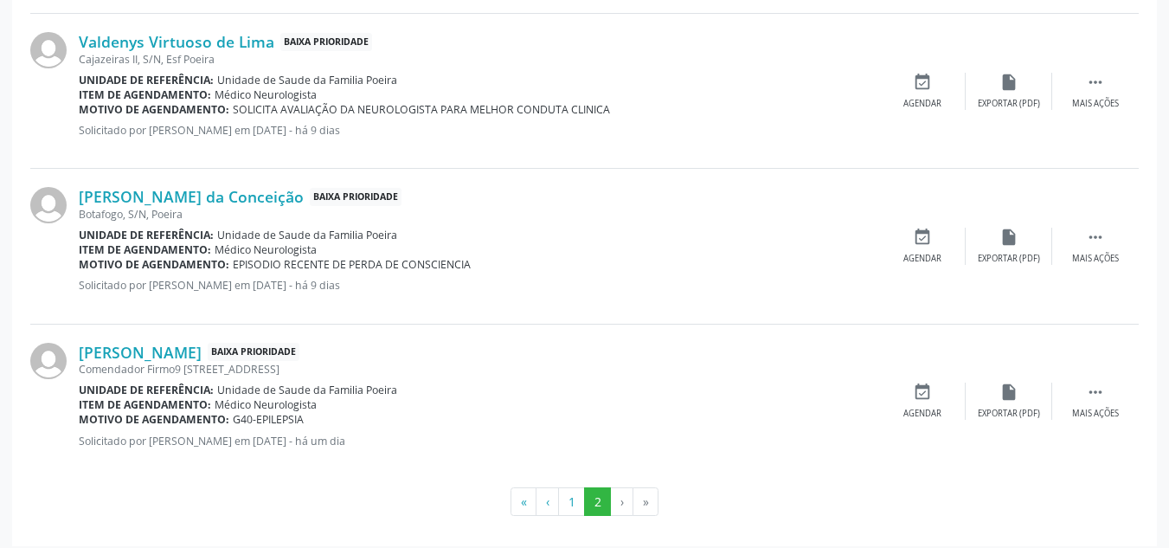
scroll to position [803, 0]
